Goal: Task Accomplishment & Management: Manage account settings

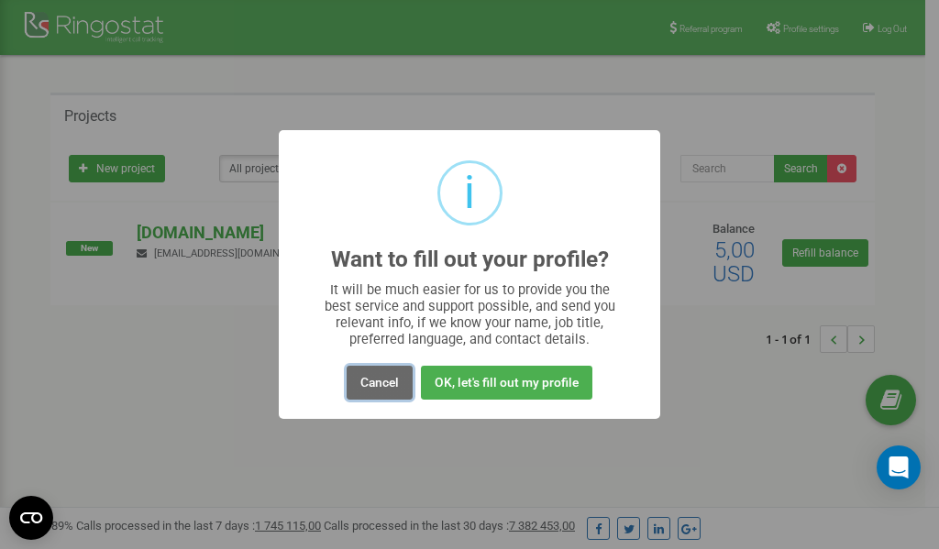
click at [378, 378] on button "Cancel" at bounding box center [380, 383] width 66 height 34
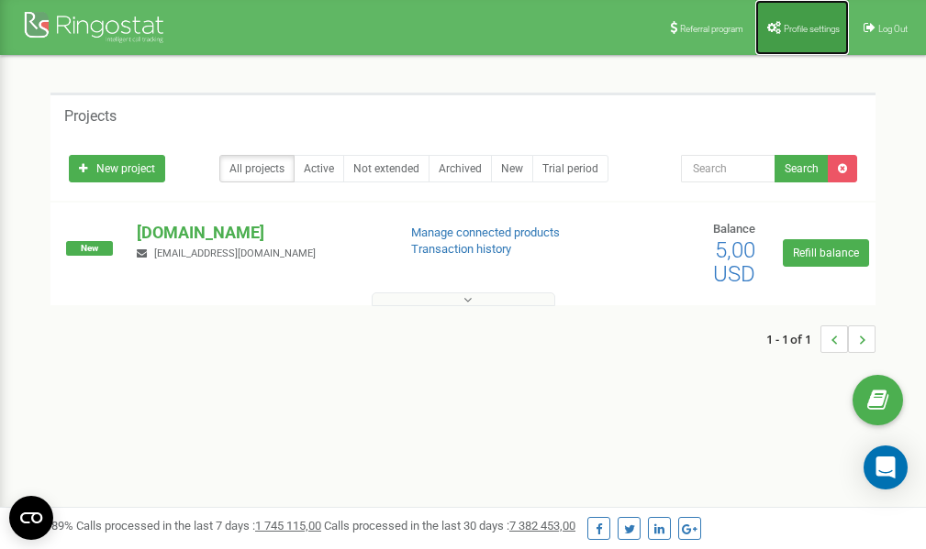
click at [810, 27] on span "Profile settings" at bounding box center [811, 29] width 56 height 10
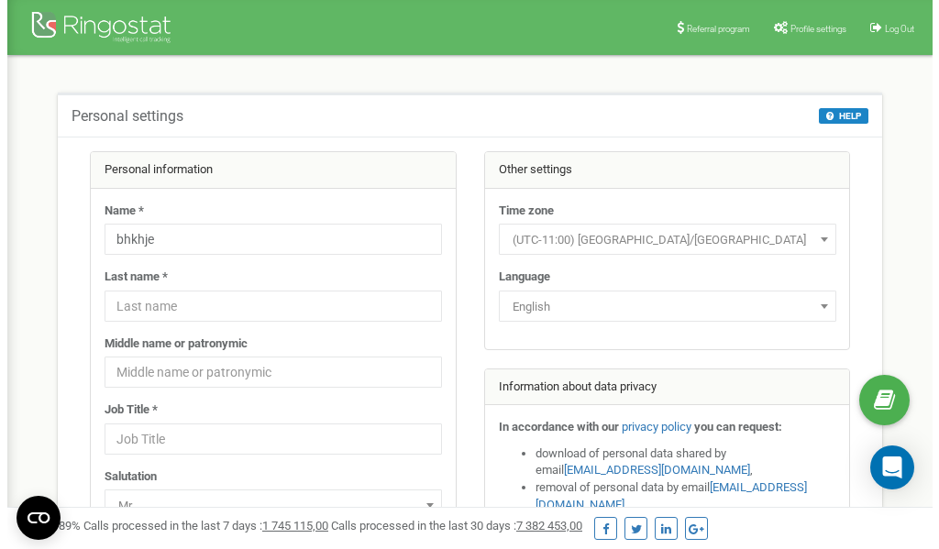
scroll to position [92, 0]
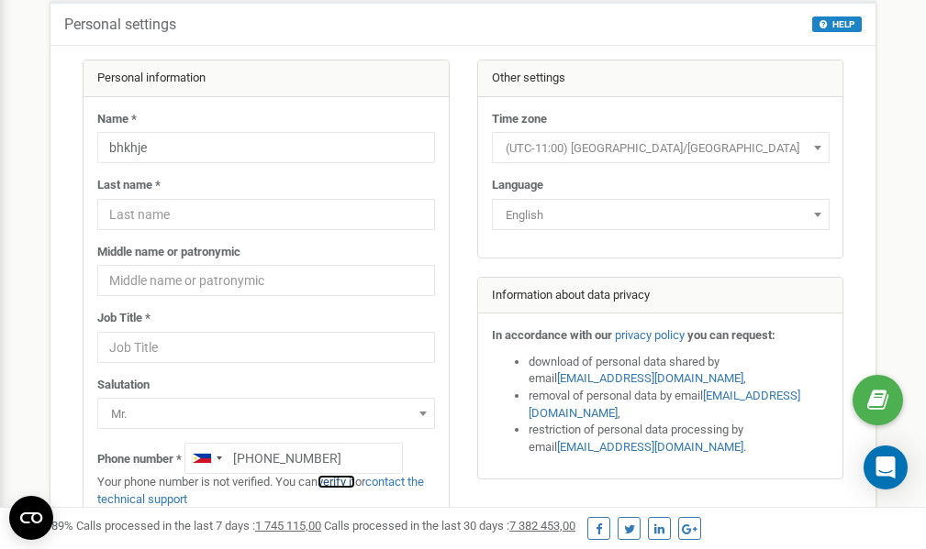
click at [346, 483] on link "verify it" at bounding box center [336, 482] width 38 height 14
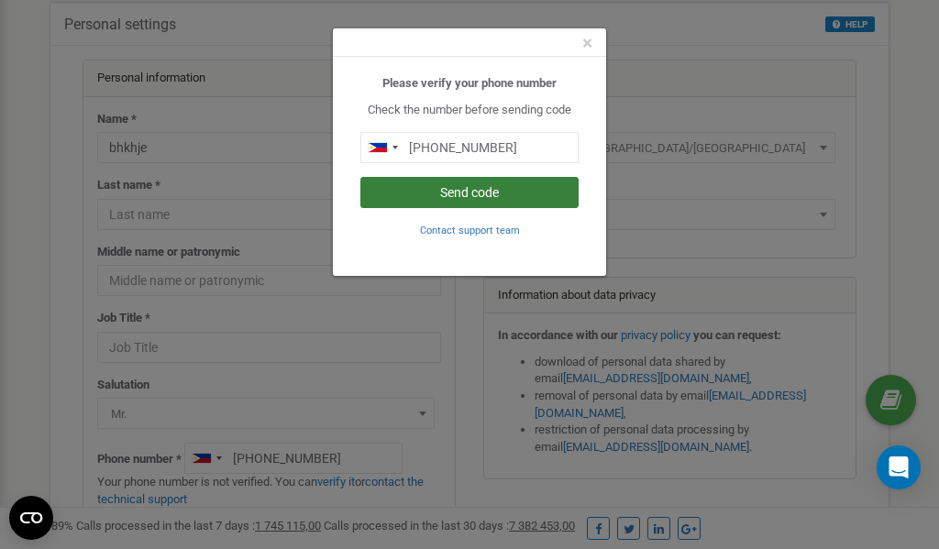
click at [458, 193] on button "Send code" at bounding box center [470, 192] width 218 height 31
